Goal: Task Accomplishment & Management: Complete application form

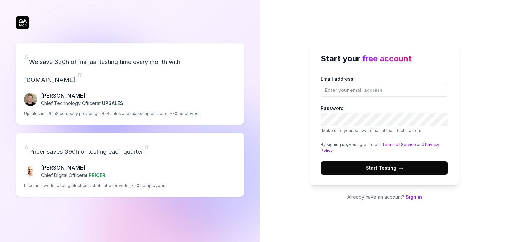
click at [420, 196] on link "Sign in" at bounding box center [413, 197] width 16 height 6
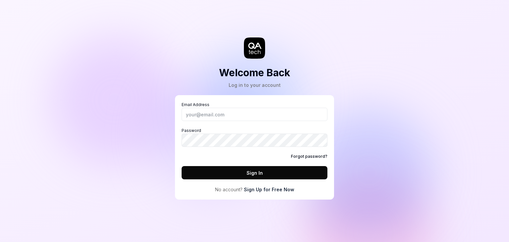
click at [265, 188] on link "Sign Up for Free Now" at bounding box center [269, 189] width 50 height 7
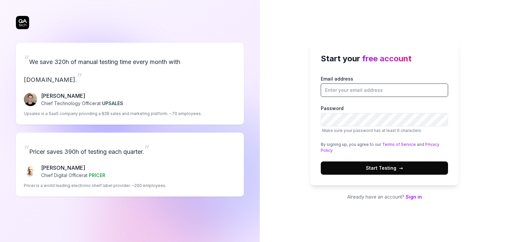
click at [383, 90] on input "Email address" at bounding box center [384, 89] width 127 height 13
type input "[PERSON_NAME][EMAIL_ADDRESS][PERSON_NAME][DOMAIN_NAME]"
